Goal: Browse casually

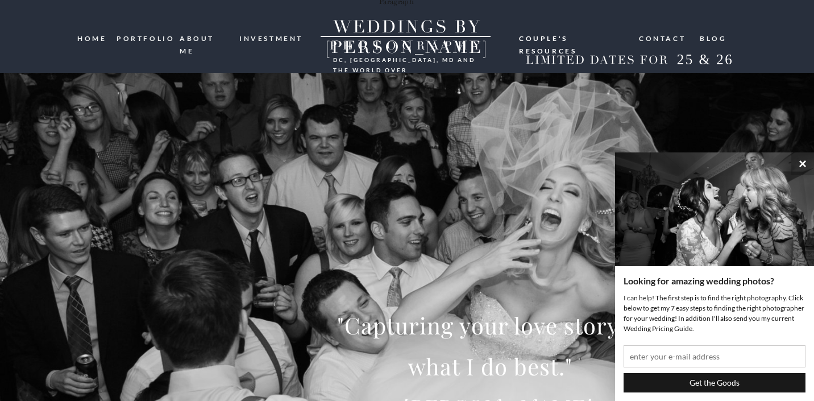
click at [160, 40] on nav "portfolio" at bounding box center [144, 37] width 55 height 11
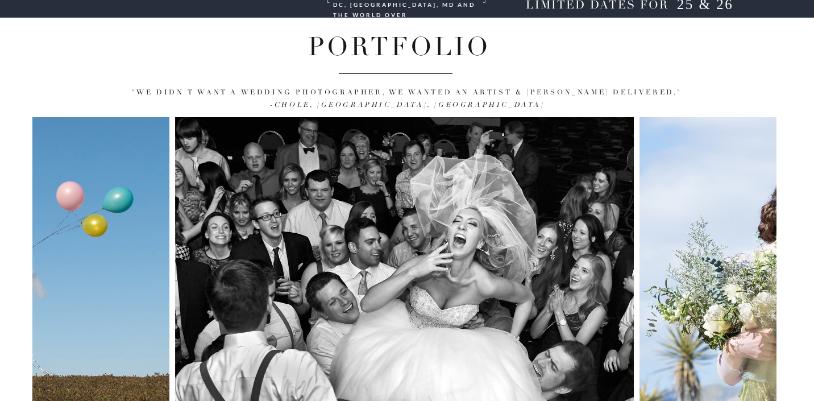
scroll to position [147, 0]
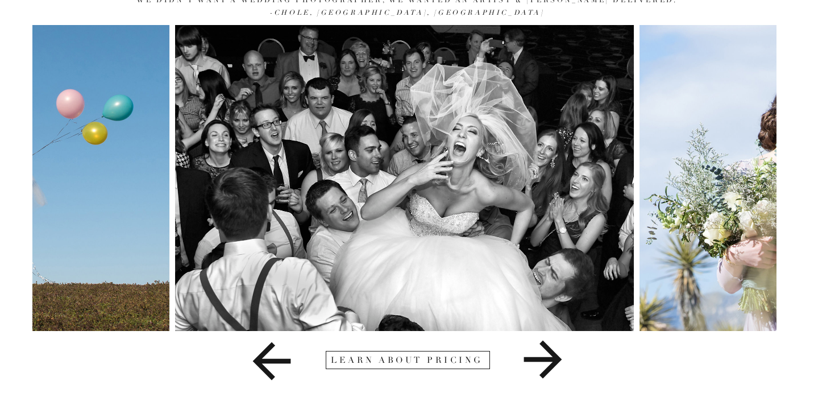
click at [541, 358] on icon at bounding box center [543, 360] width 38 height 38
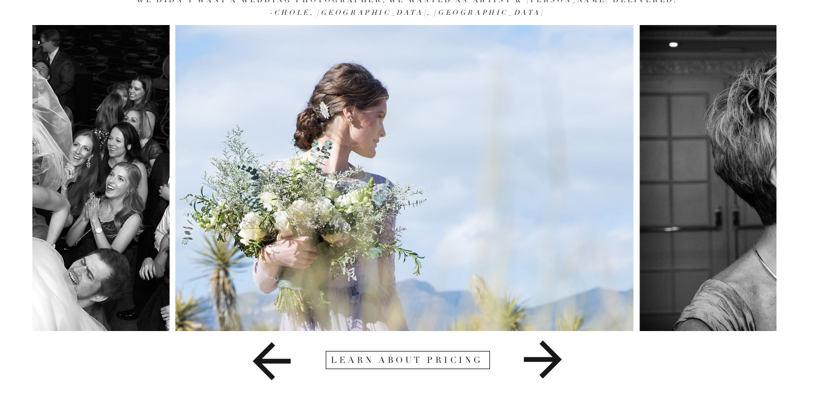
click at [541, 358] on icon at bounding box center [543, 360] width 38 height 38
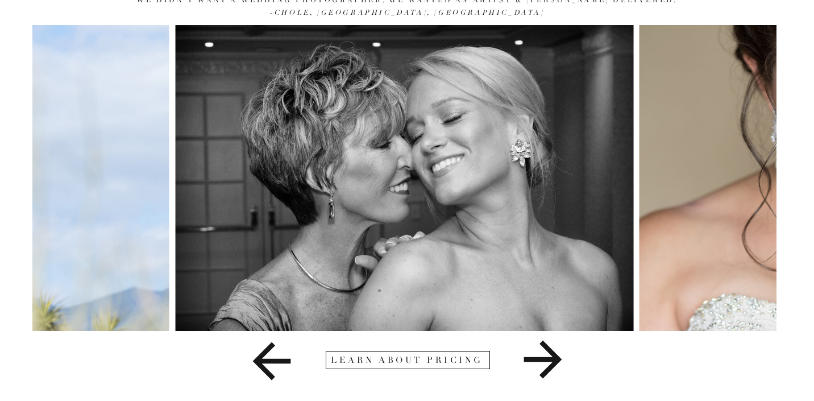
click at [541, 359] on icon at bounding box center [543, 360] width 38 height 38
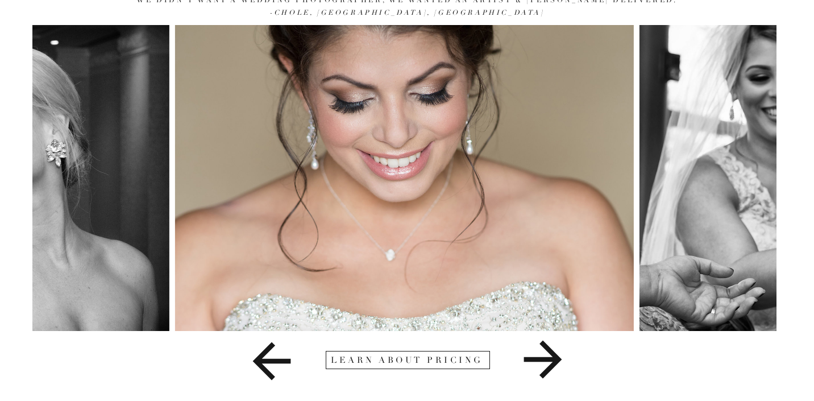
click at [541, 359] on icon at bounding box center [543, 360] width 38 height 38
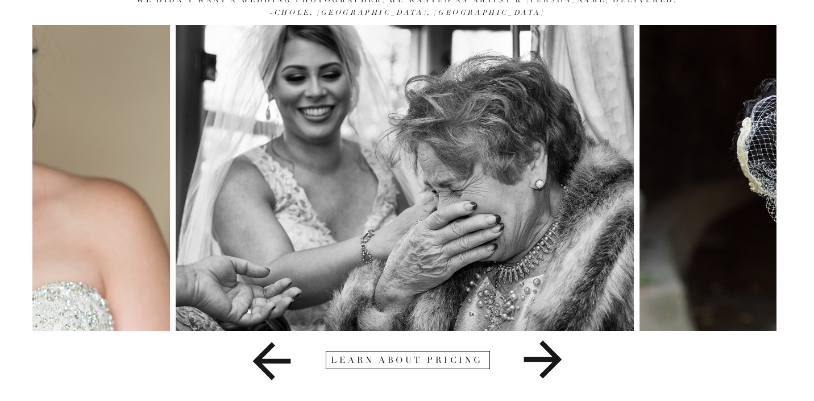
click at [541, 359] on icon at bounding box center [543, 360] width 38 height 38
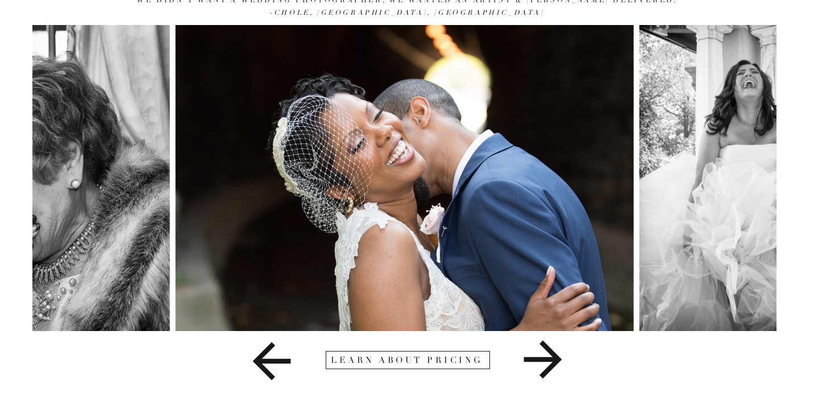
click at [541, 359] on icon at bounding box center [543, 360] width 38 height 38
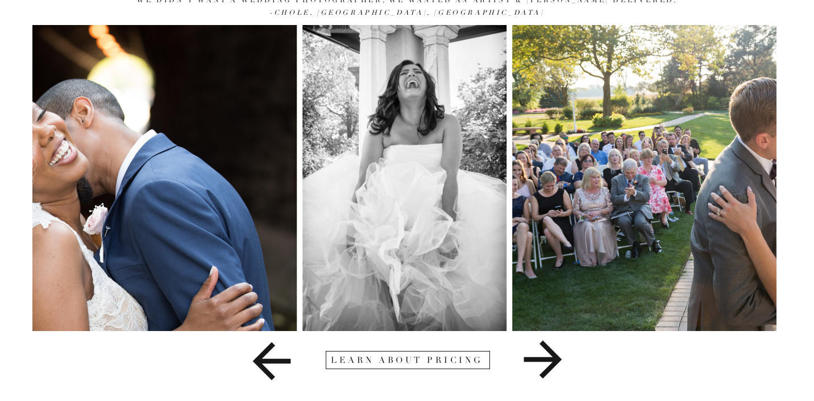
click at [391, 240] on img at bounding box center [405, 178] width 204 height 306
